Goal: Information Seeking & Learning: Learn about a topic

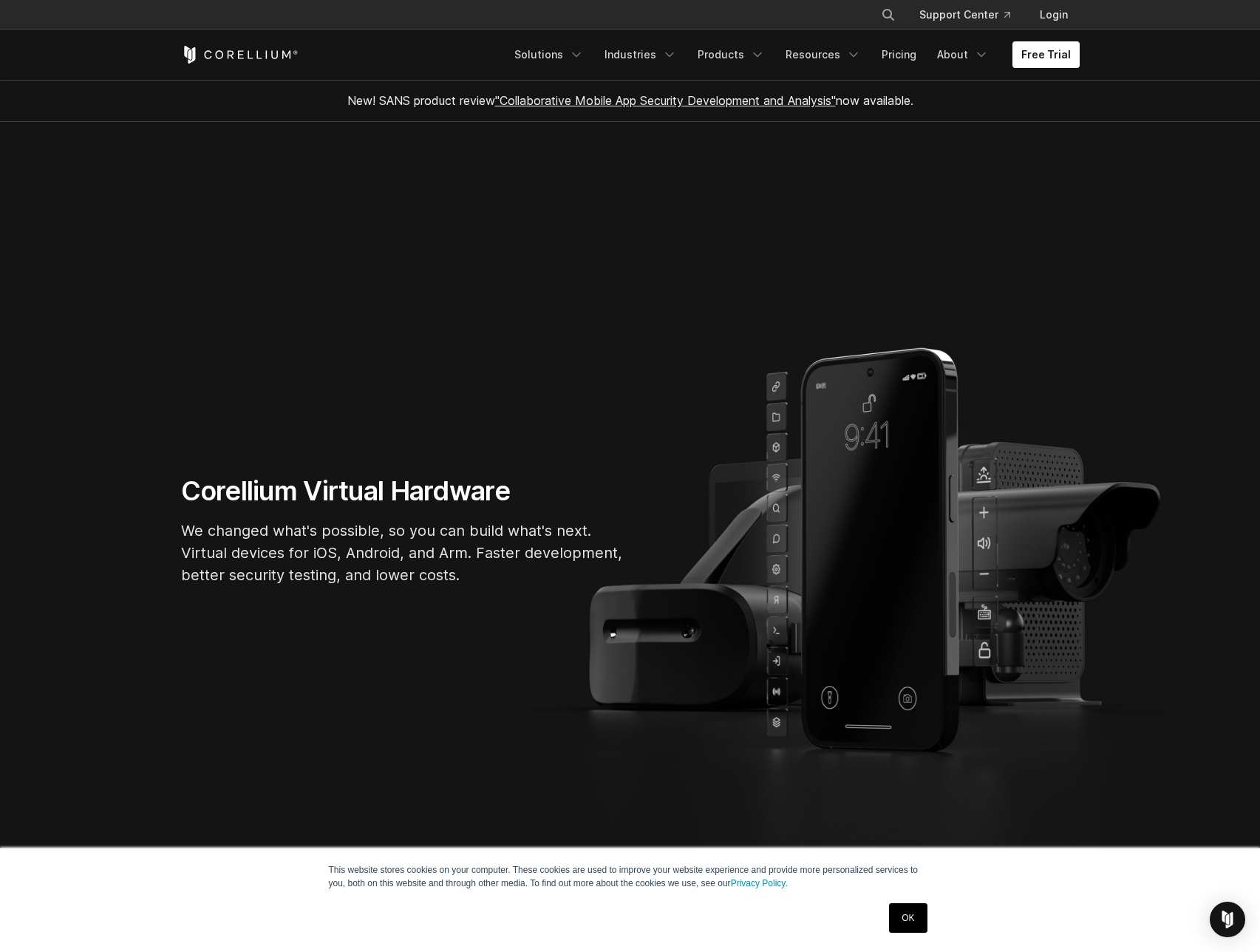
click at [908, 915] on link "OK" at bounding box center [908, 918] width 37 height 30
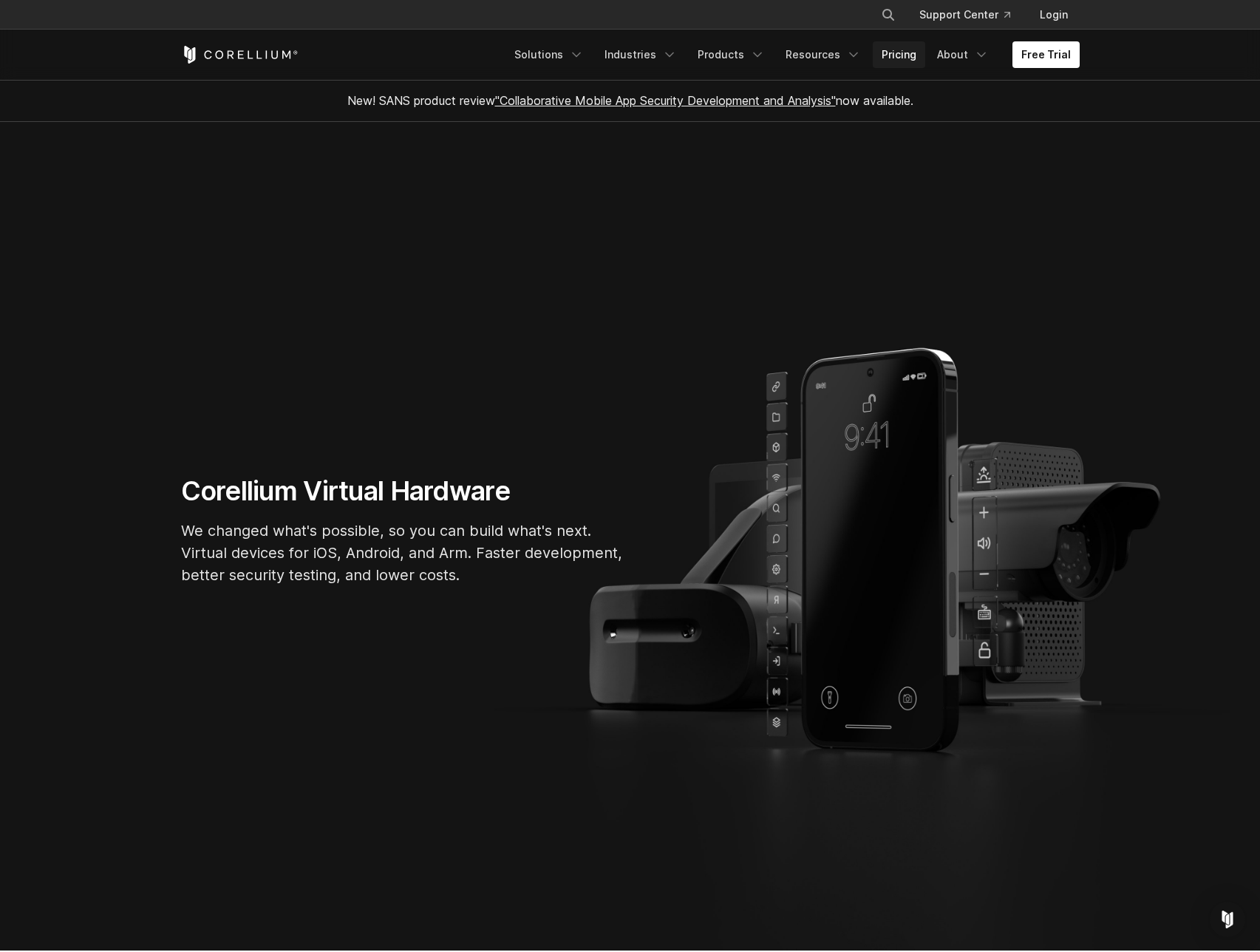
click at [893, 59] on link "Pricing" at bounding box center [899, 54] width 53 height 26
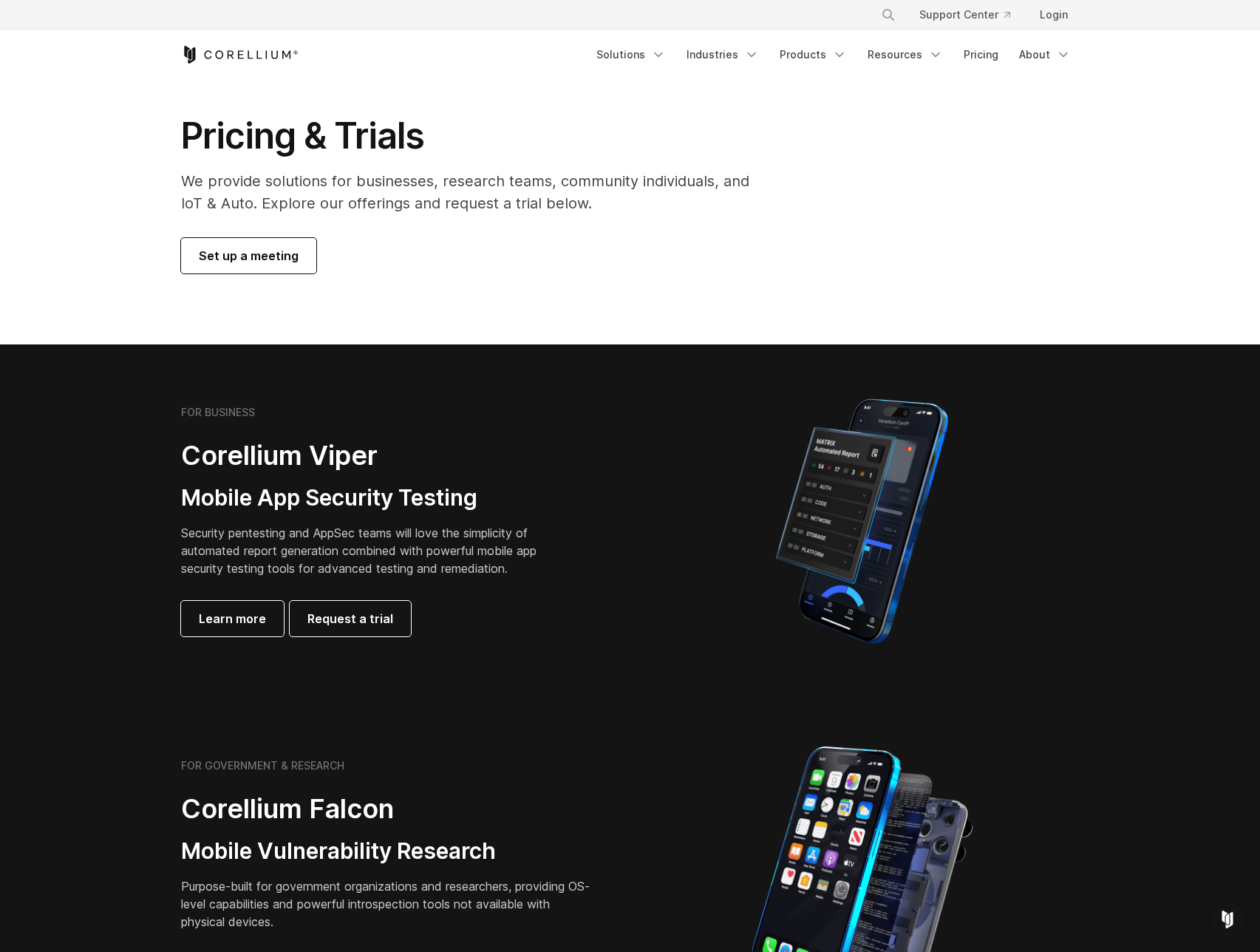
scroll to position [222, 0]
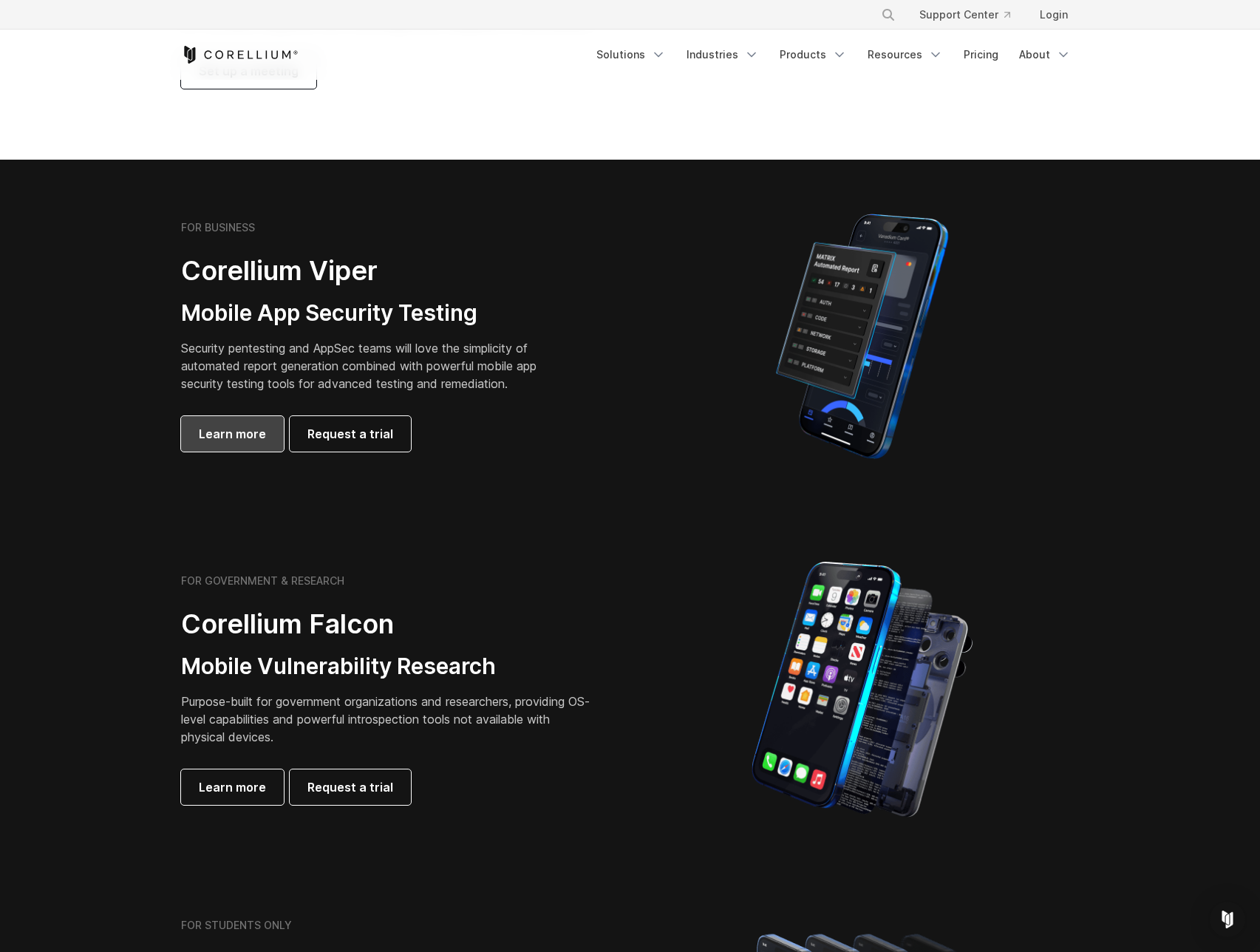
drag, startPoint x: 239, startPoint y: 444, endPoint x: 256, endPoint y: 444, distance: 17.0
click at [240, 443] on link "Learn more" at bounding box center [232, 434] width 103 height 36
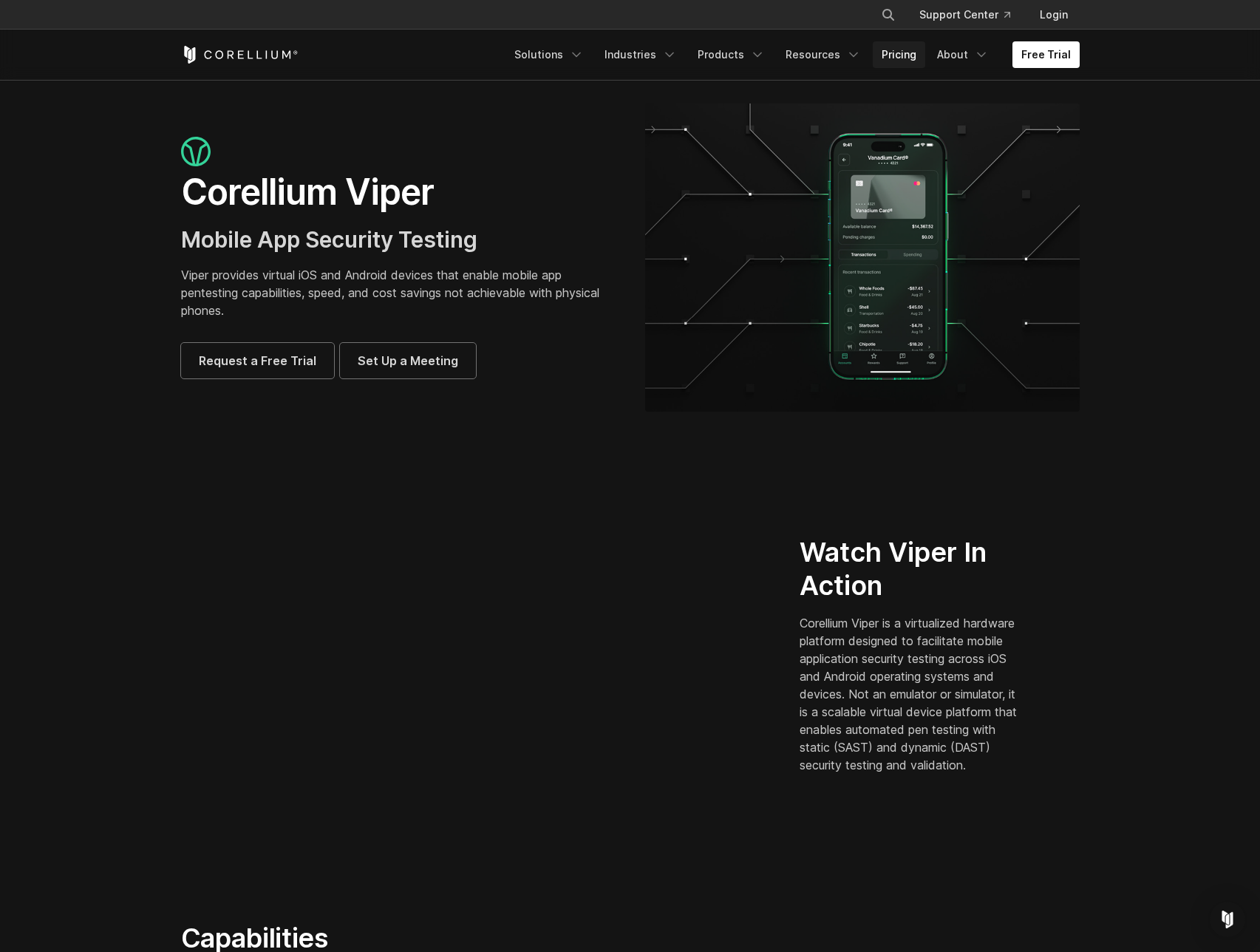
click at [904, 55] on link "Pricing" at bounding box center [899, 54] width 53 height 26
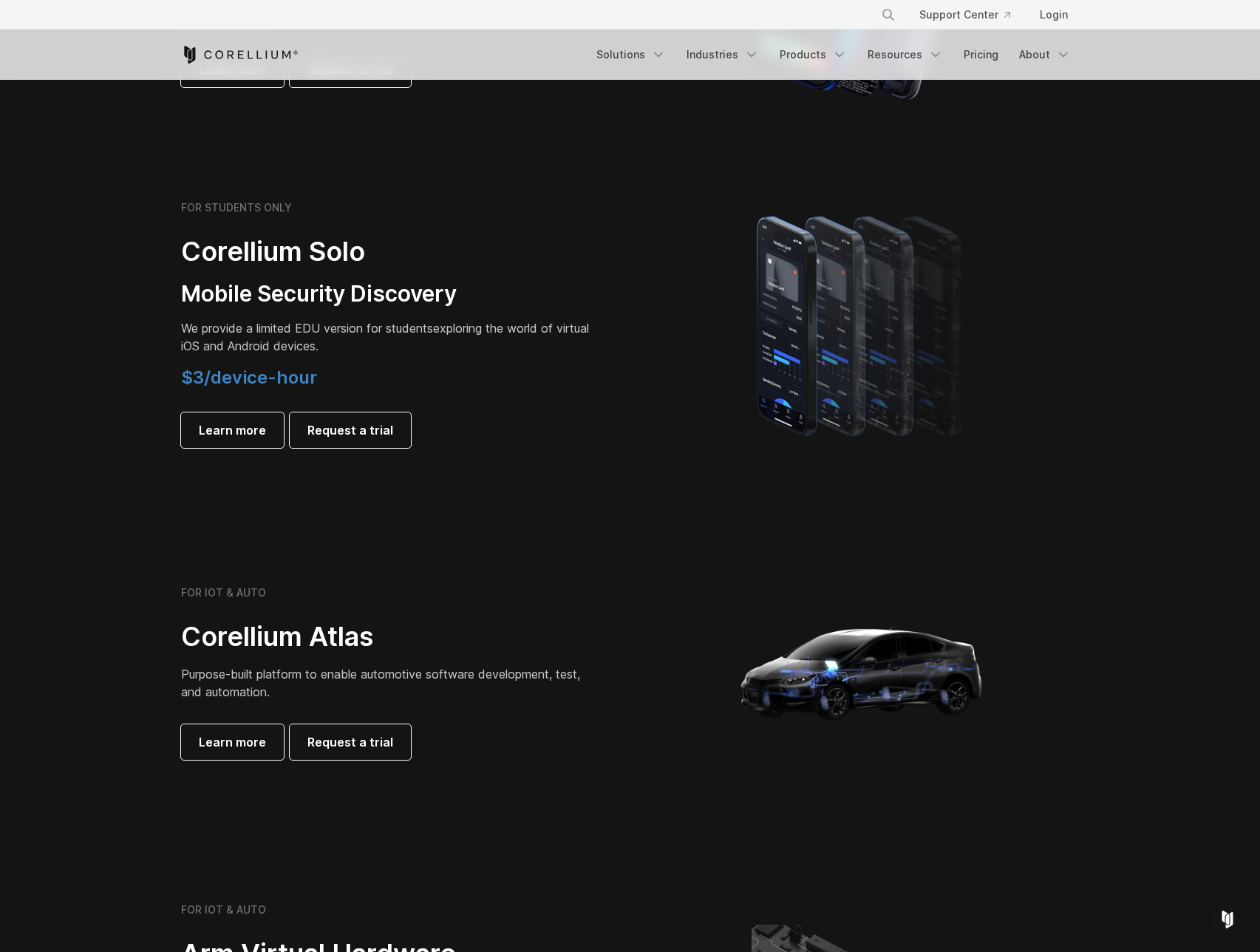
scroll to position [943, 0]
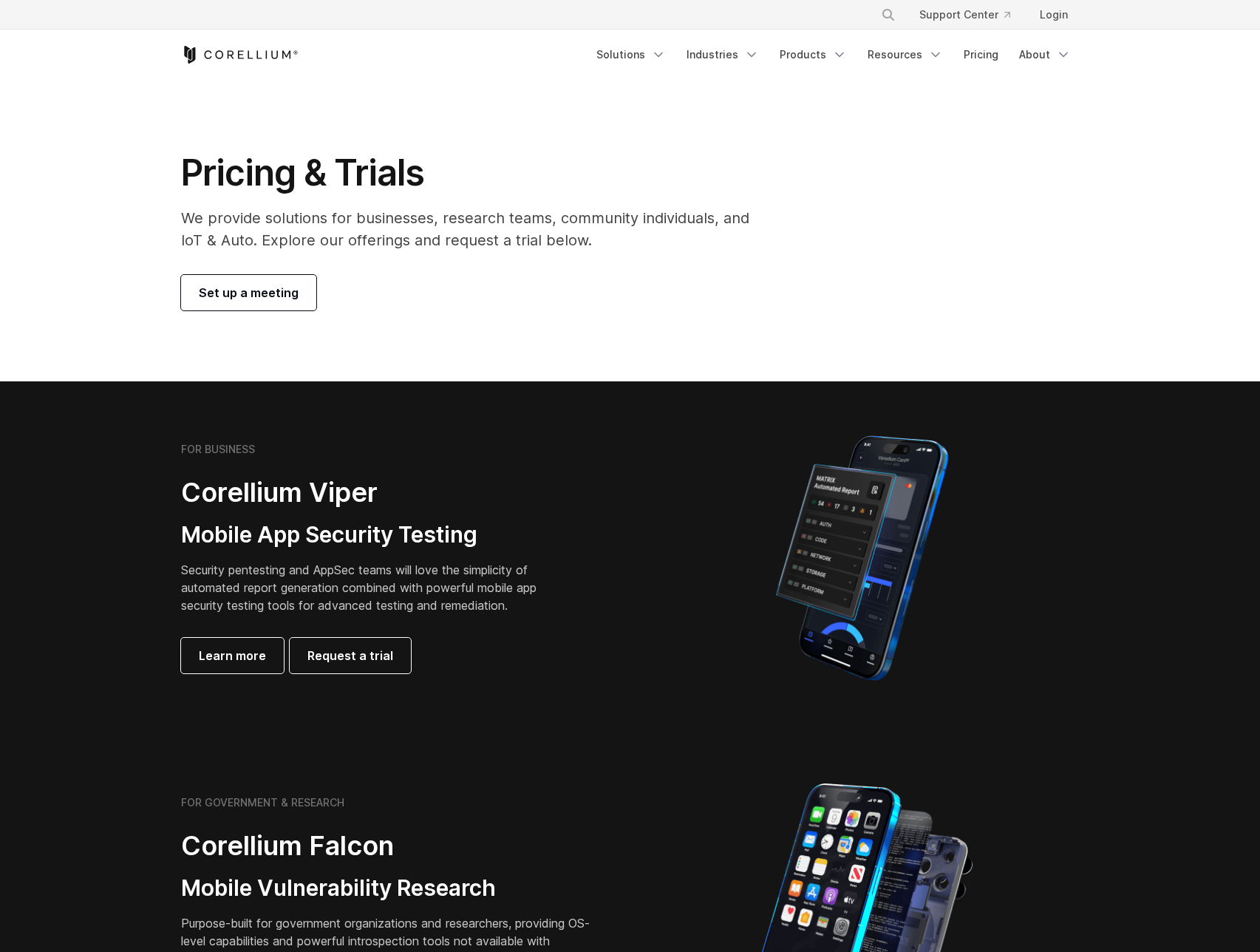
scroll to position [219, 0]
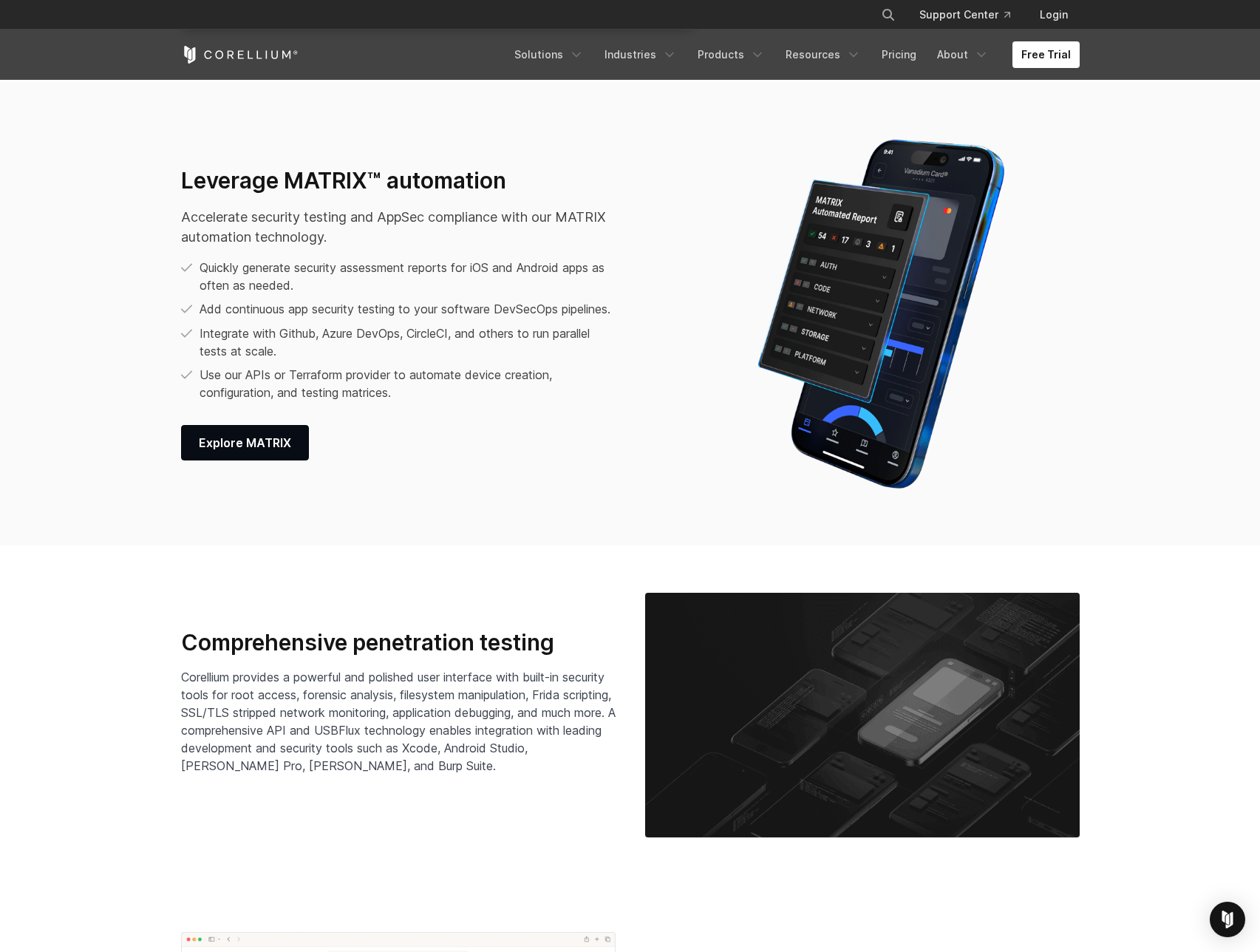
scroll to position [2483, 0]
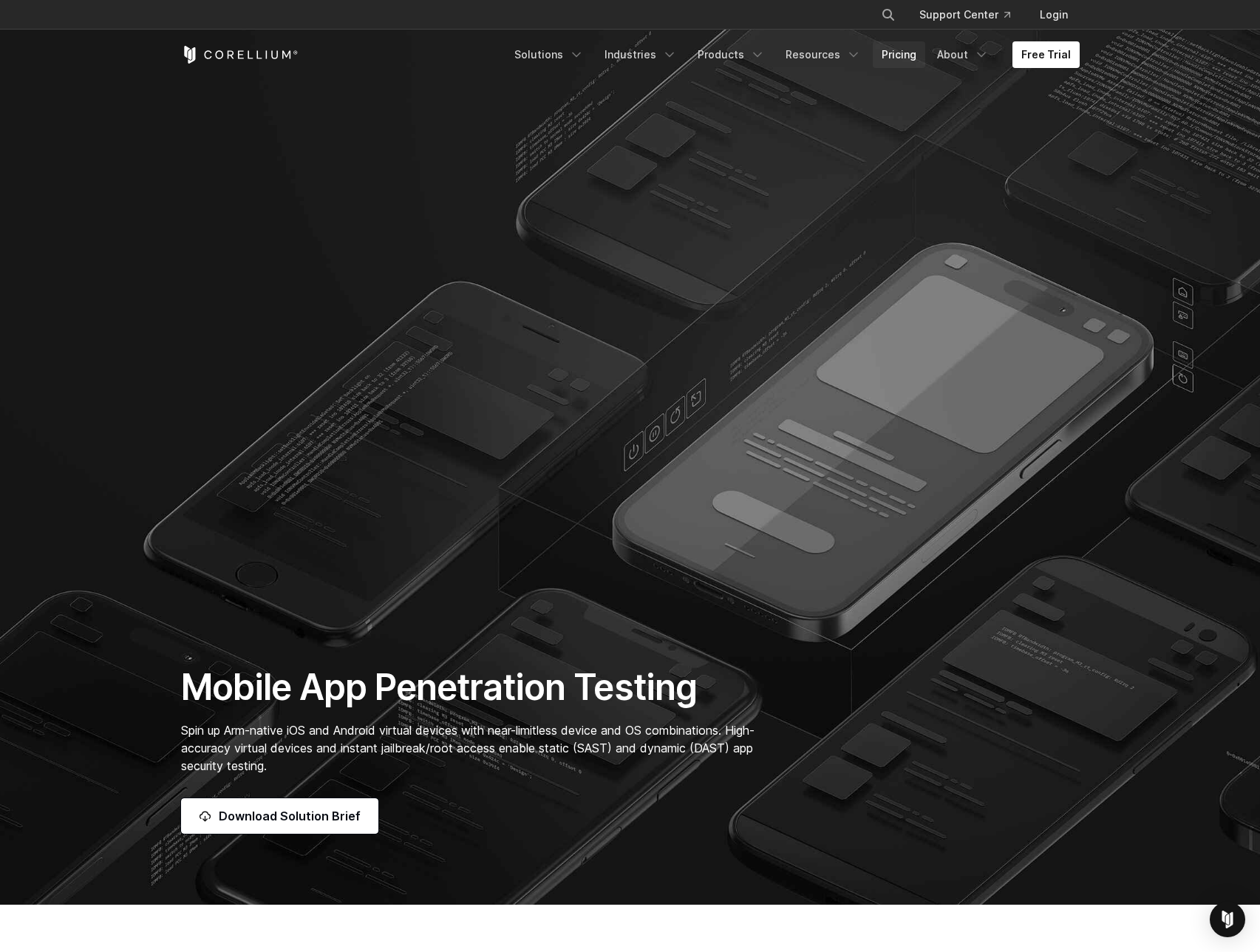
click at [907, 58] on link "Pricing" at bounding box center [899, 54] width 53 height 26
